Goal: Check status: Check status

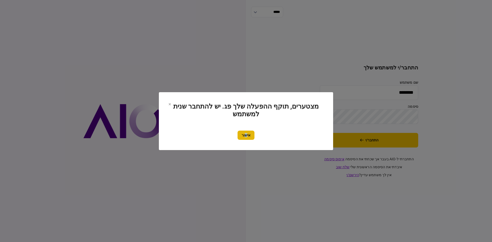
click at [245, 132] on button "אישור" at bounding box center [246, 135] width 17 height 9
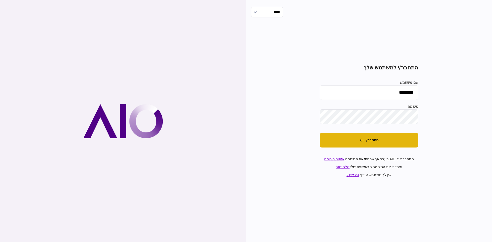
click at [346, 142] on button "התחבר/י" at bounding box center [369, 140] width 98 height 15
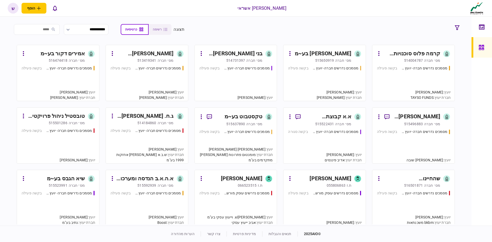
click at [239, 183] on div "066523515" at bounding box center [247, 185] width 19 height 5
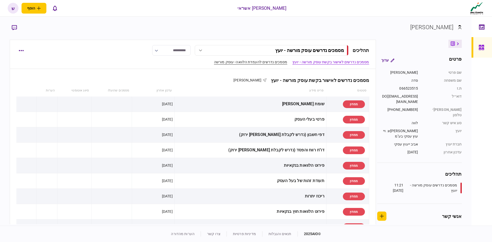
click at [273, 64] on link "מסמכים נדרשים להעמדת הלוואה- עוסק מורשה" at bounding box center [250, 61] width 73 height 5
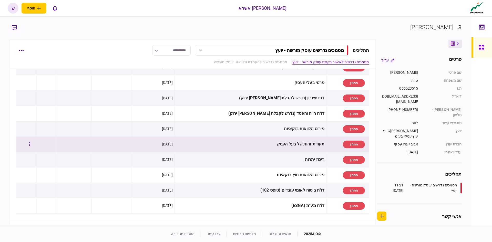
scroll to position [26, 0]
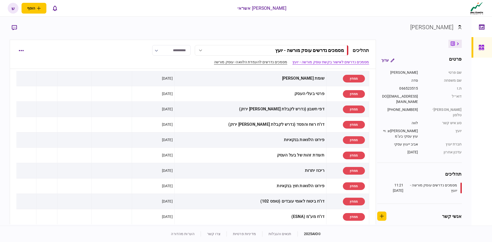
click at [247, 61] on link "מסמכים נדרשים להעמדת הלוואה- עוסק מורשה" at bounding box center [250, 61] width 73 height 5
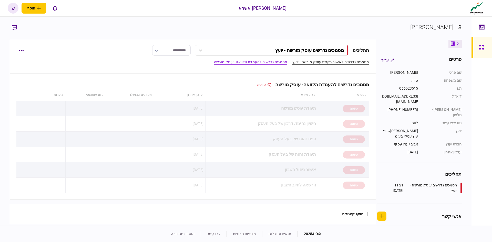
click at [316, 60] on link "מסמכים נדרשים לאישור בקשת עוסק מורשה - יועץ" at bounding box center [331, 61] width 77 height 5
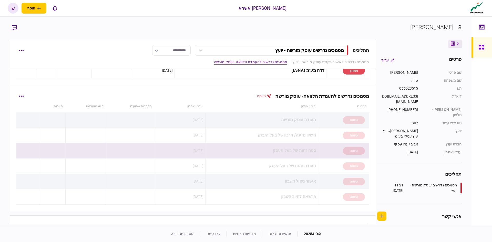
scroll to position [185, 0]
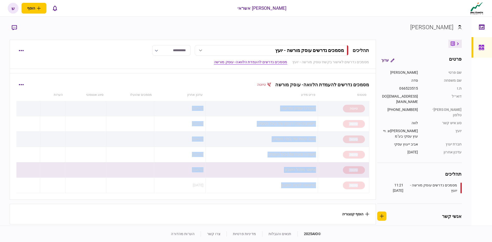
drag, startPoint x: 314, startPoint y: 107, endPoint x: 242, endPoint y: 168, distance: 95.4
click at [234, 184] on tbody "טיוטה תעודת עוסק מורשה [DATE] טיוטה רישיון נהיגה/ דרכון של בעל העסק [DATE] טיוט…" at bounding box center [192, 147] width 353 height 92
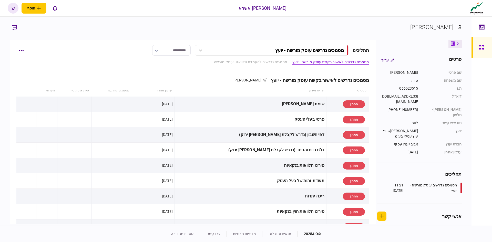
scroll to position [180, 0]
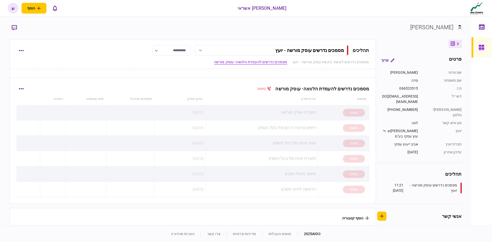
click at [232, 96] on th "פריט מידע" at bounding box center [261, 99] width 113 height 12
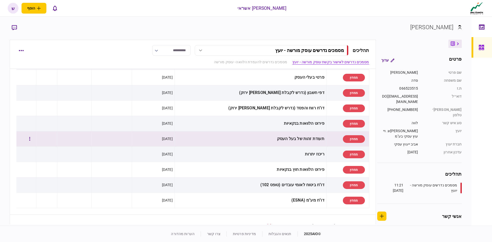
scroll to position [26, 0]
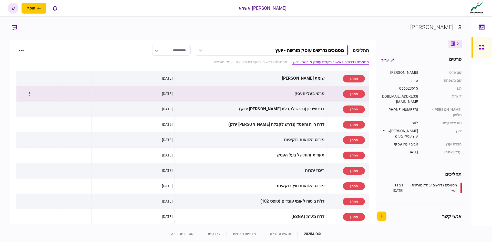
click at [298, 93] on div "פרטי בעלי העסק" at bounding box center [251, 94] width 148 height 12
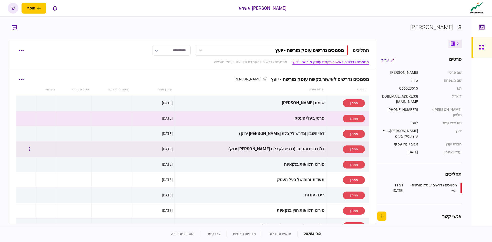
scroll to position [0, 0]
